Goal: Information Seeking & Learning: Find specific fact

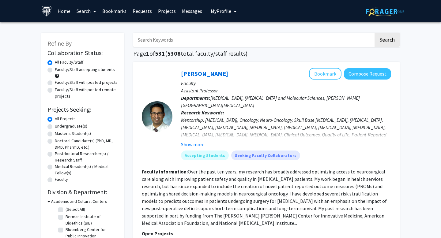
click at [49, 73] on div "Faculty/Staff accepting students" at bounding box center [82, 72] width 70 height 13
click at [55, 69] on label "Faculty/Staff accepting students" at bounding box center [85, 69] width 60 height 6
click at [55, 69] on input "Faculty/Staff accepting students" at bounding box center [57, 68] width 4 height 4
radio input "true"
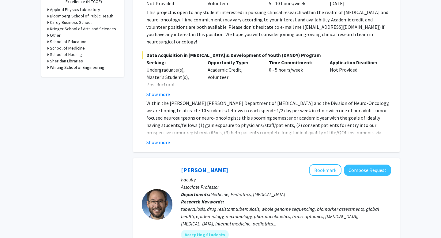
scroll to position [250, 0]
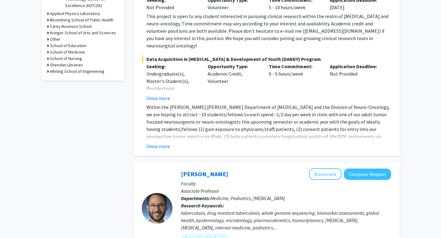
click at [49, 72] on icon at bounding box center [48, 71] width 2 height 6
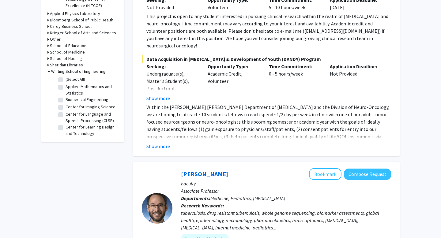
click at [66, 79] on label "(Select All)" at bounding box center [76, 79] width 20 height 6
click at [66, 79] on input "(Select All)" at bounding box center [68, 78] width 4 height 4
checkbox input "true"
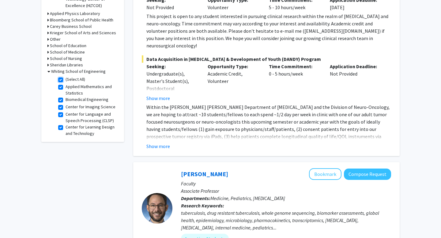
checkbox input "true"
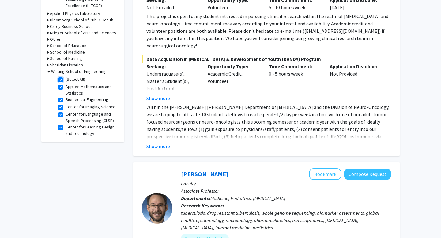
checkbox input "true"
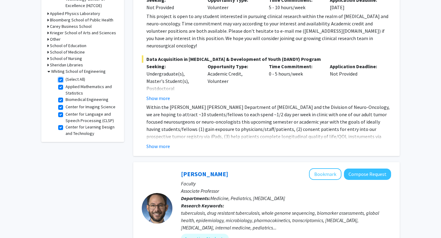
checkbox input "true"
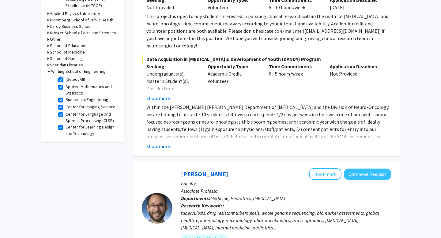
checkbox input "true"
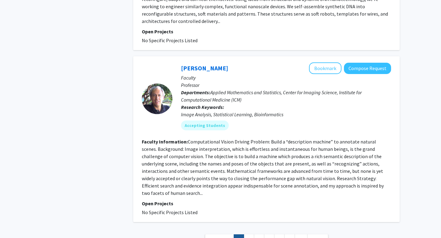
scroll to position [2169, 0]
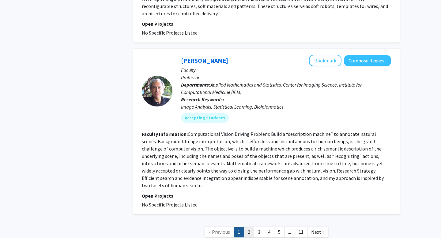
click at [249, 227] on link "2" at bounding box center [249, 232] width 10 height 11
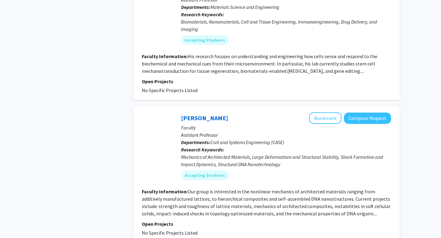
scroll to position [1572, 0]
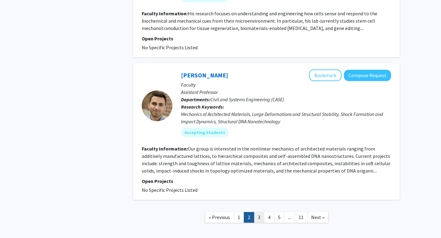
click at [258, 212] on link "3" at bounding box center [259, 217] width 10 height 11
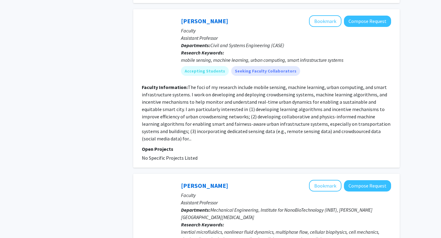
scroll to position [662, 0]
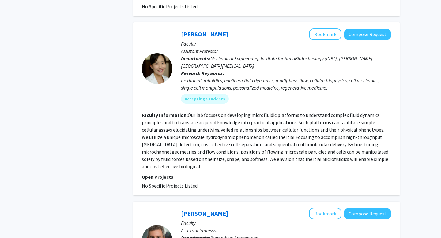
drag, startPoint x: 181, startPoint y: 28, endPoint x: 232, endPoint y: 3, distance: 56.7
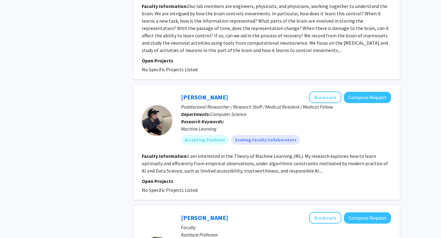
scroll to position [1380, 0]
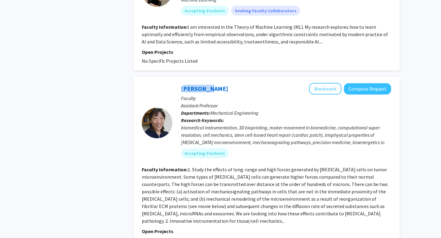
drag, startPoint x: 179, startPoint y: 66, endPoint x: 212, endPoint y: 65, distance: 33.7
click at [212, 83] on div "[PERSON_NAME] Bookmark Compose Request Faculty Assistant Professor Departments:…" at bounding box center [281, 123] width 219 height 80
copy link "[PERSON_NAME]"
